Goal: Task Accomplishment & Management: Use online tool/utility

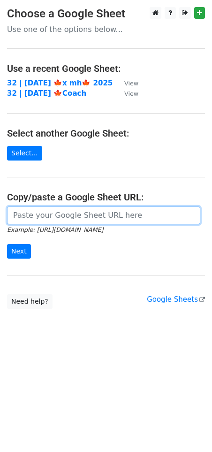
click at [49, 213] on input "url" at bounding box center [104, 216] width 194 height 18
paste input "[URL][DOMAIN_NAME]"
type input "[URL][DOMAIN_NAME]"
click at [7, 244] on input "Next" at bounding box center [19, 251] width 24 height 15
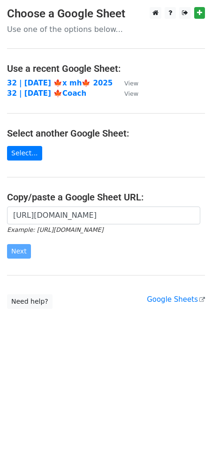
scroll to position [0, 0]
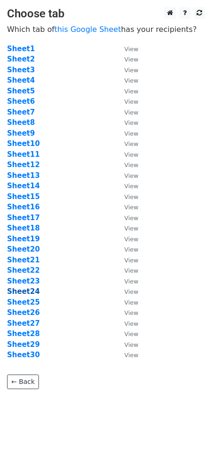
click at [32, 292] on strong "Sheet24" at bounding box center [23, 292] width 33 height 8
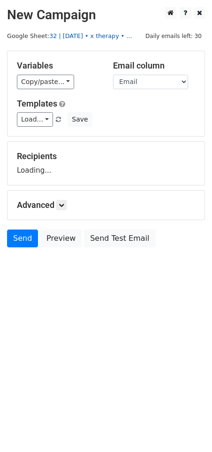
click at [86, 39] on link "32 | oct 24 • x therapy • ..." at bounding box center [90, 35] width 83 height 7
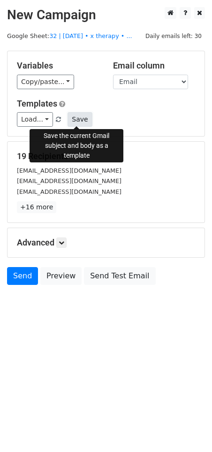
click at [75, 119] on button "Save" at bounding box center [80, 119] width 24 height 15
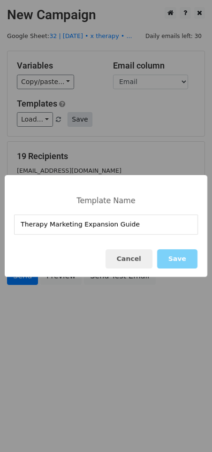
type input "Therapy Marketing Expansion Guide"
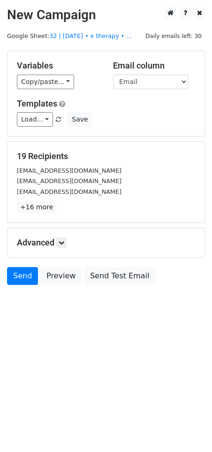
click at [92, 114] on div "Load... Therapy Marketing Expansion Guide Diversify Your Private Practice Scali…" at bounding box center [106, 119] width 193 height 15
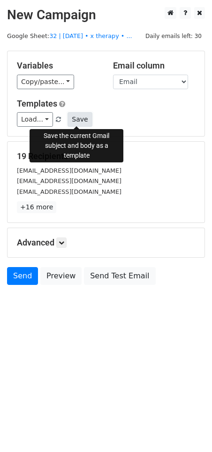
click at [68, 114] on button "Save" at bounding box center [80, 119] width 24 height 15
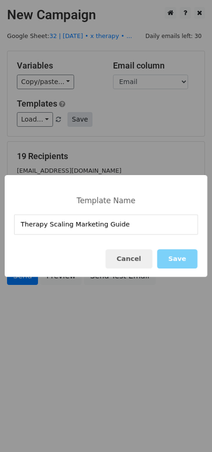
type input "Therapy Scaling Marketing Guide"
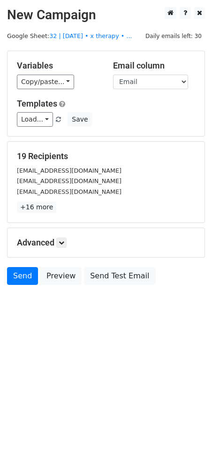
drag, startPoint x: 78, startPoint y: 187, endPoint x: 76, endPoint y: 196, distance: 9.2
click at [78, 192] on div "sabigailmccarrel@hotmail.com" at bounding box center [106, 192] width 193 height 11
drag, startPoint x: 64, startPoint y: 242, endPoint x: 97, endPoint y: 308, distance: 73.7
click at [64, 242] on icon at bounding box center [62, 243] width 6 height 6
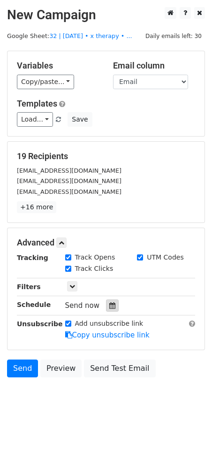
click at [109, 307] on icon at bounding box center [112, 306] width 6 height 7
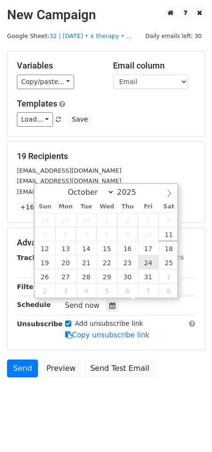
type input "2025-10-24 12:00"
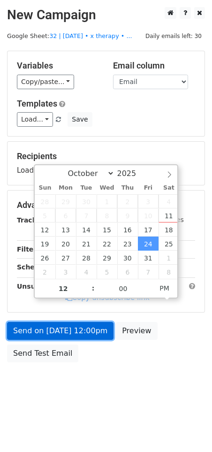
click at [101, 329] on link "Send on Oct 24 at 12:00pm" at bounding box center [60, 331] width 107 height 18
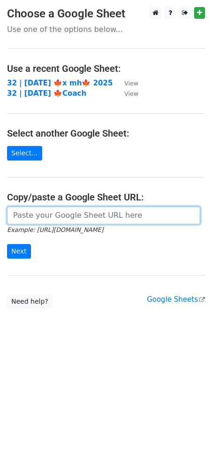
click at [63, 215] on input "url" at bounding box center [104, 216] width 194 height 18
paste input "[URL][DOMAIN_NAME]"
type input "[URL][DOMAIN_NAME]"
click at [7, 244] on input "Next" at bounding box center [19, 251] width 24 height 15
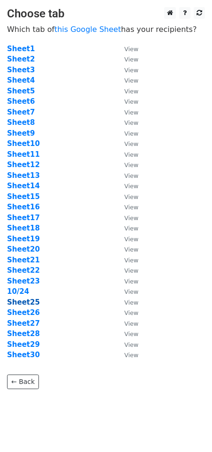
click at [24, 305] on strong "Sheet25" at bounding box center [23, 302] width 33 height 8
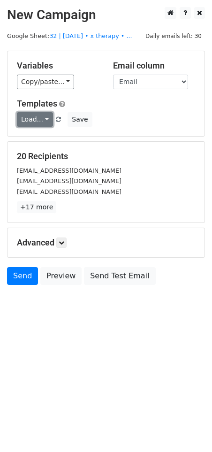
click at [38, 118] on link "Load..." at bounding box center [35, 119] width 36 height 15
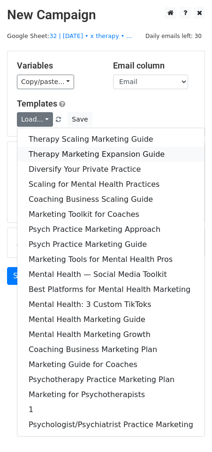
click at [56, 149] on link "Therapy Marketing Expansion Guide" at bounding box center [110, 154] width 187 height 15
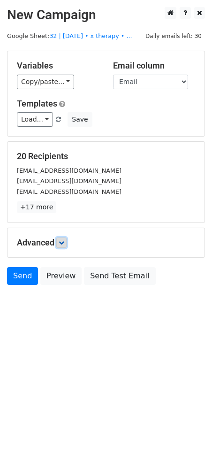
click at [64, 244] on icon at bounding box center [62, 243] width 6 height 6
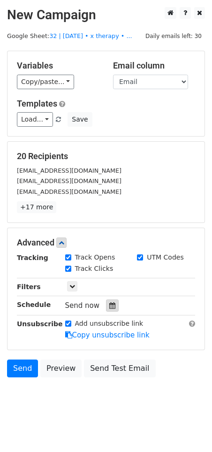
click at [109, 306] on icon at bounding box center [112, 306] width 6 height 7
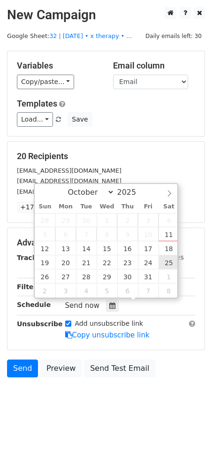
type input "2025-10-25 12:00"
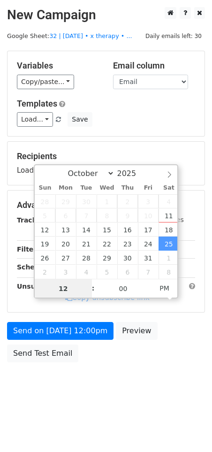
drag, startPoint x: 166, startPoint y: 259, endPoint x: 109, endPoint y: 305, distance: 73.5
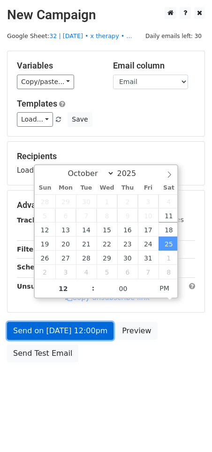
click at [78, 337] on link "Send on Oct 25 at 12:00pm" at bounding box center [60, 331] width 107 height 18
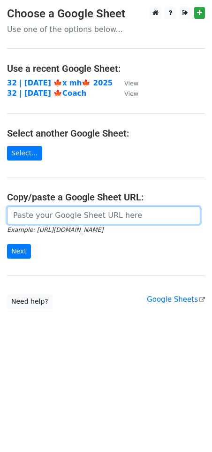
click at [79, 213] on input "url" at bounding box center [104, 216] width 194 height 18
paste input "[URL][DOMAIN_NAME]"
type input "[URL][DOMAIN_NAME]"
click at [7, 244] on input "Next" at bounding box center [19, 251] width 24 height 15
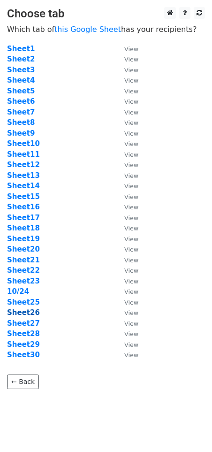
click at [32, 311] on strong "Sheet26" at bounding box center [23, 313] width 33 height 8
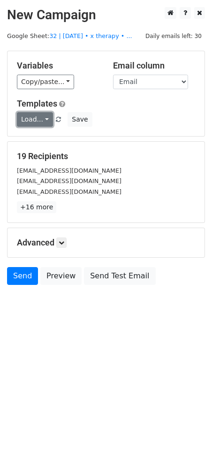
click at [37, 117] on link "Load..." at bounding box center [35, 119] width 36 height 15
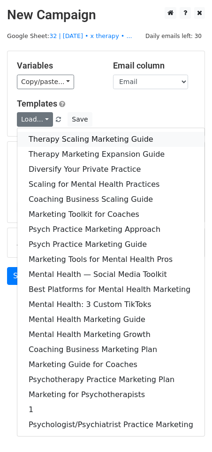
click at [65, 132] on link "Therapy Scaling Marketing Guide" at bounding box center [110, 139] width 187 height 15
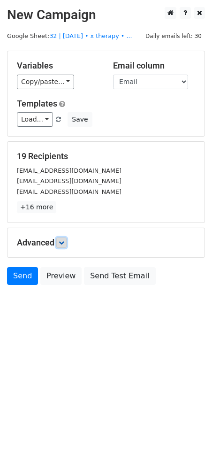
click at [61, 241] on icon at bounding box center [62, 243] width 6 height 6
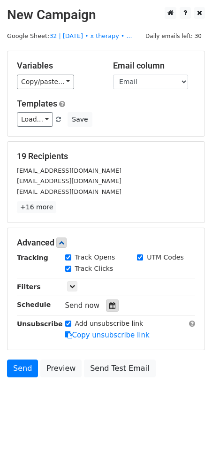
click at [109, 304] on icon at bounding box center [112, 306] width 6 height 7
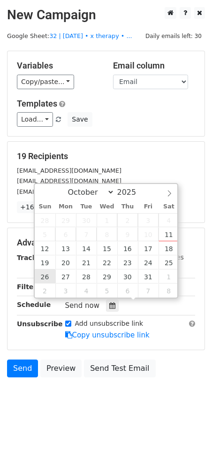
type input "2025-10-26 12:00"
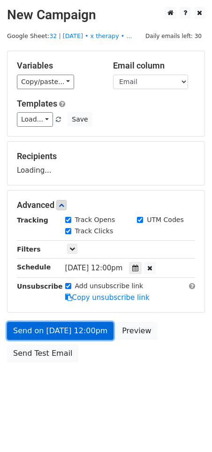
click at [47, 322] on link "Send on Oct 26 at 12:00pm" at bounding box center [60, 331] width 107 height 18
